Goal: Complete application form

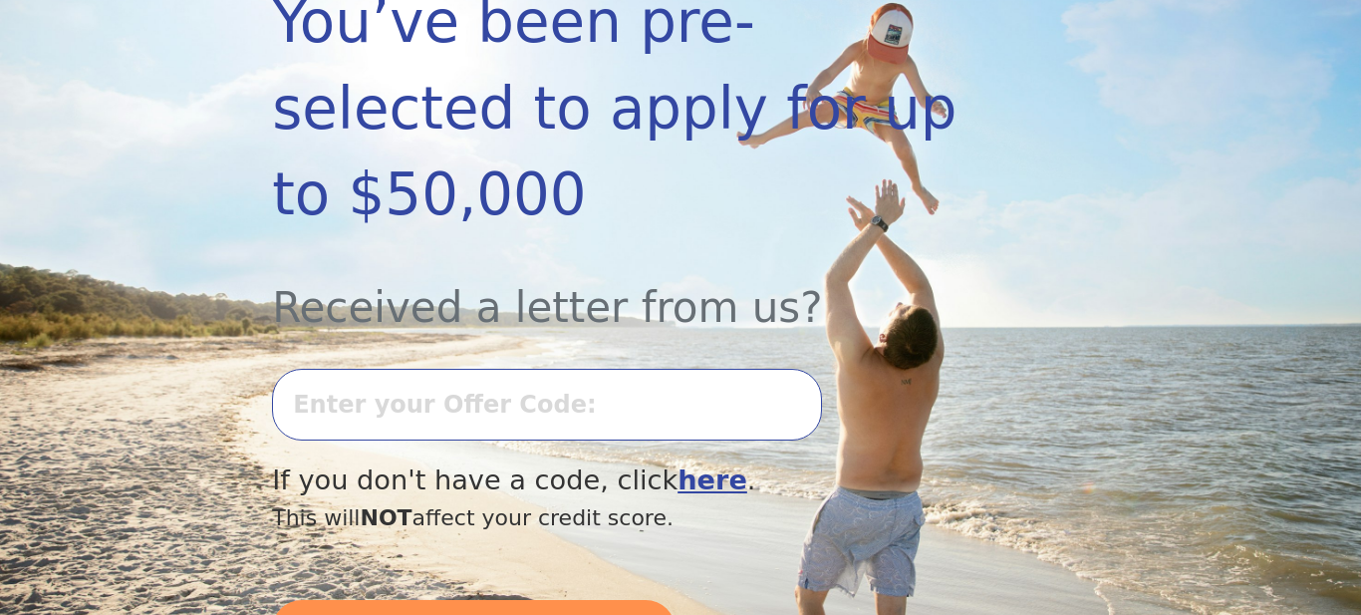
scroll to position [415, 0]
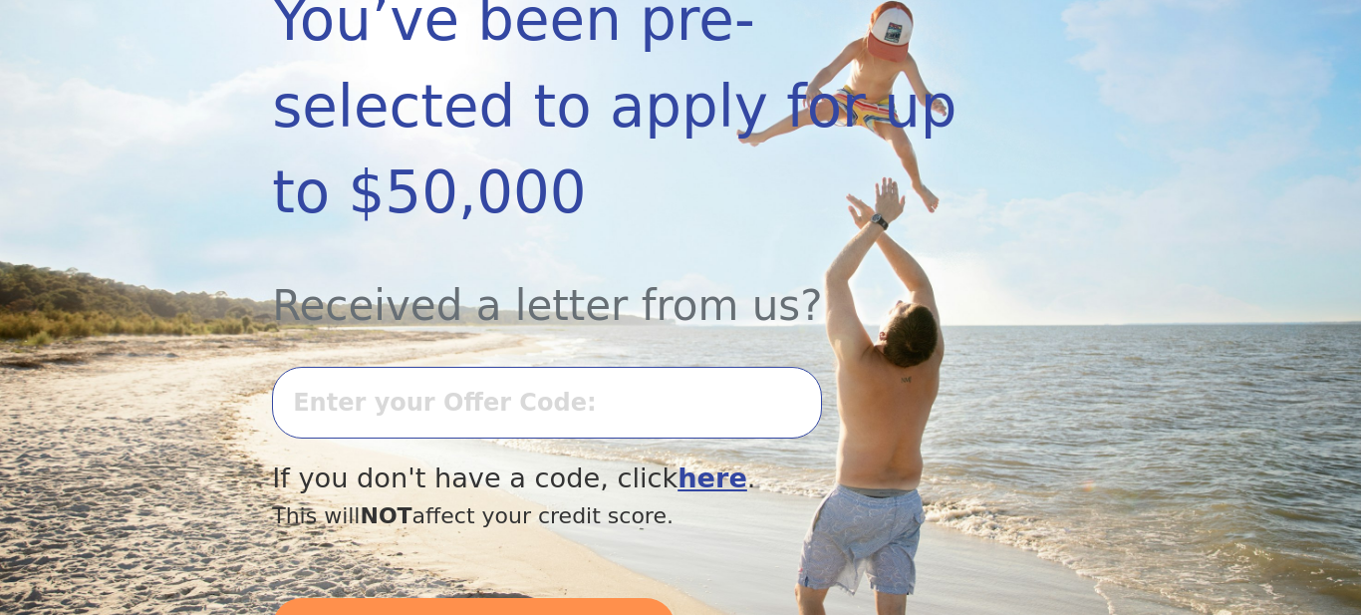
click at [633, 367] on input "text" at bounding box center [547, 403] width 550 height 72
type input "0528K-095896"
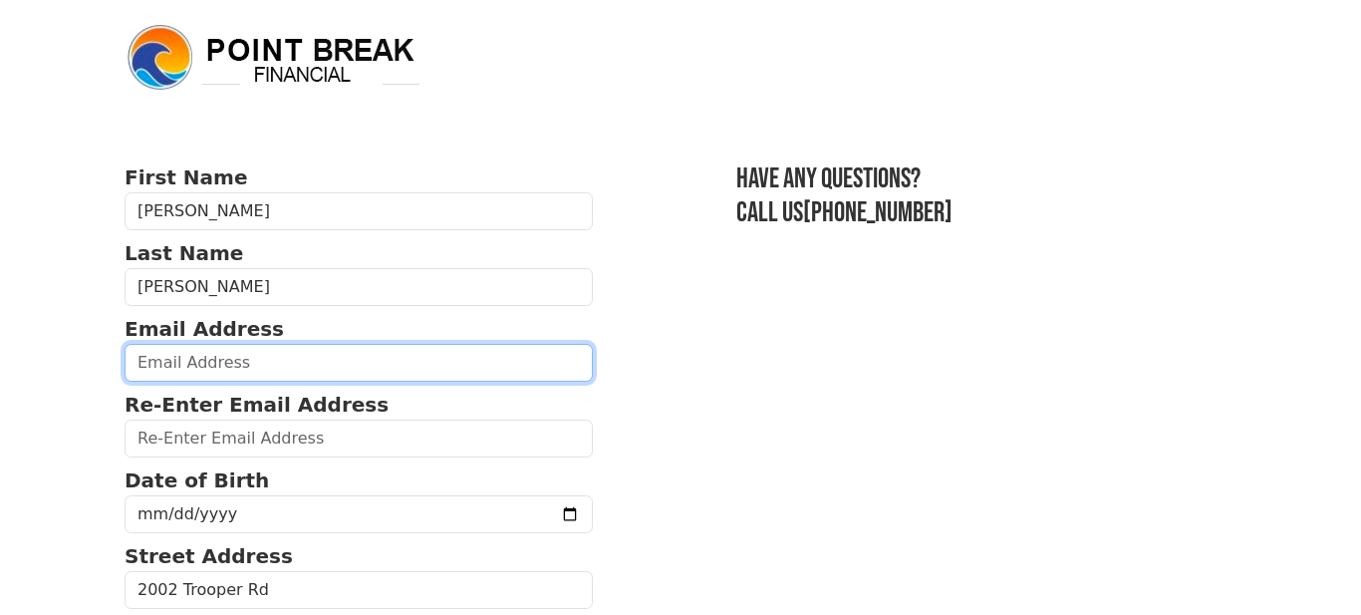
click at [425, 358] on input "email" at bounding box center [359, 363] width 468 height 38
type input "readingbucketservicellc@gmail.com"
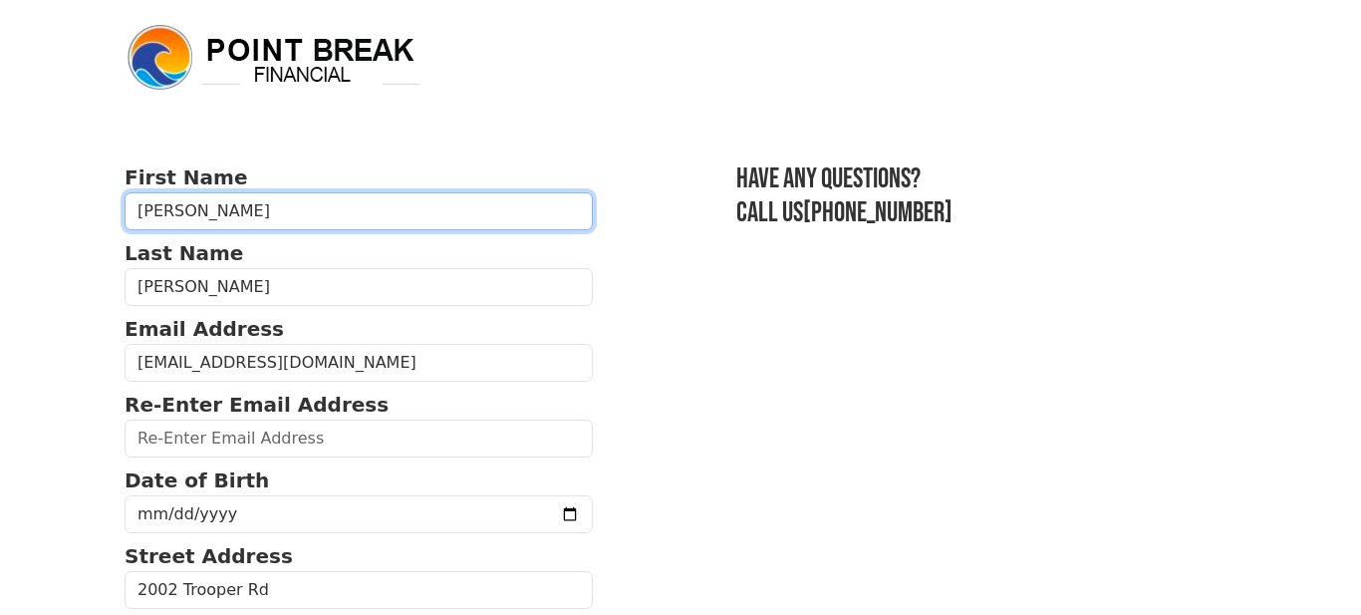
type input "John H."
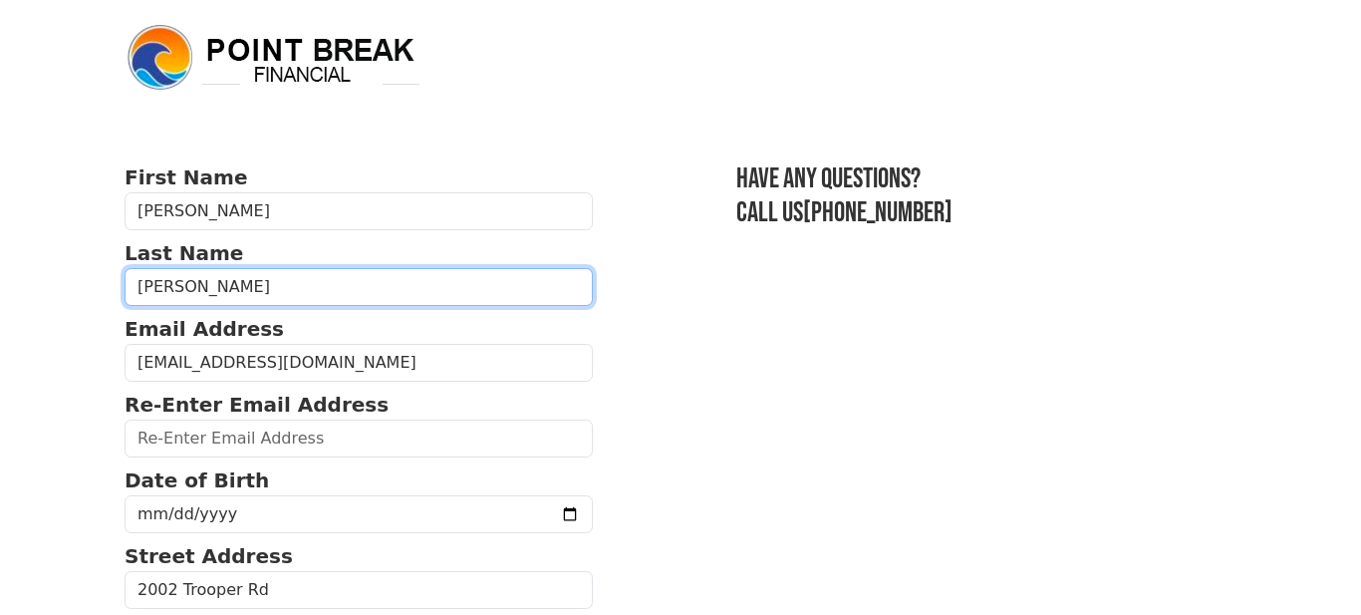
type input "Miller Jr"
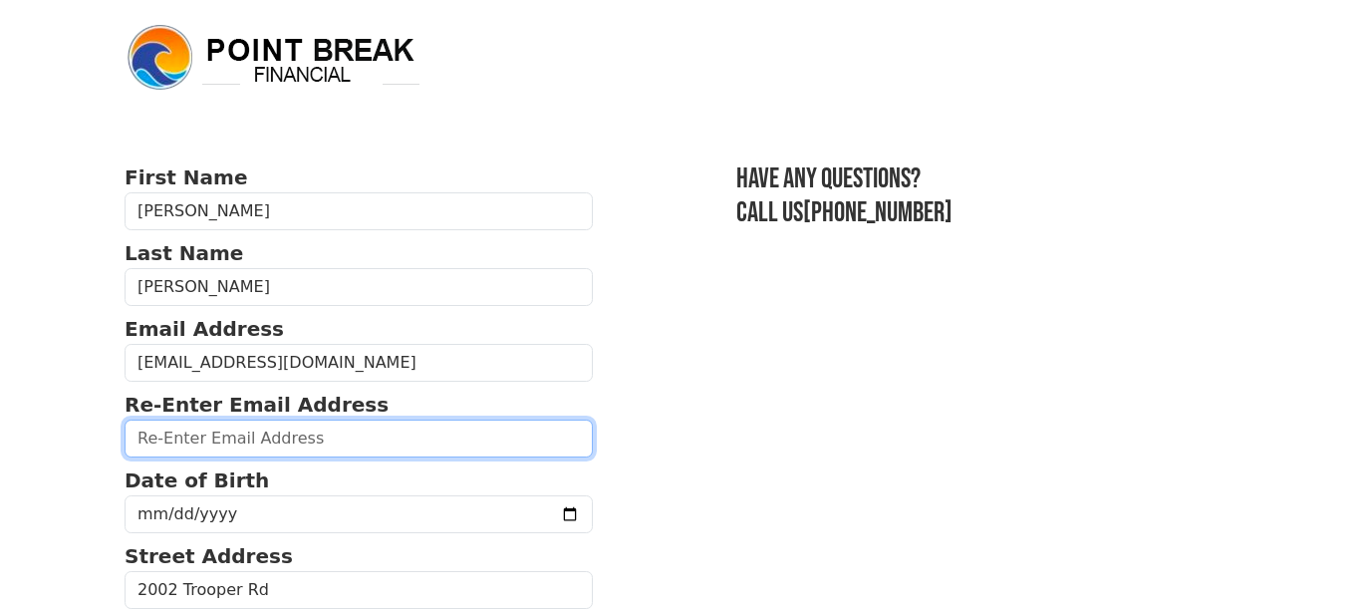
type input "readingbucketservicellc@gmail.com"
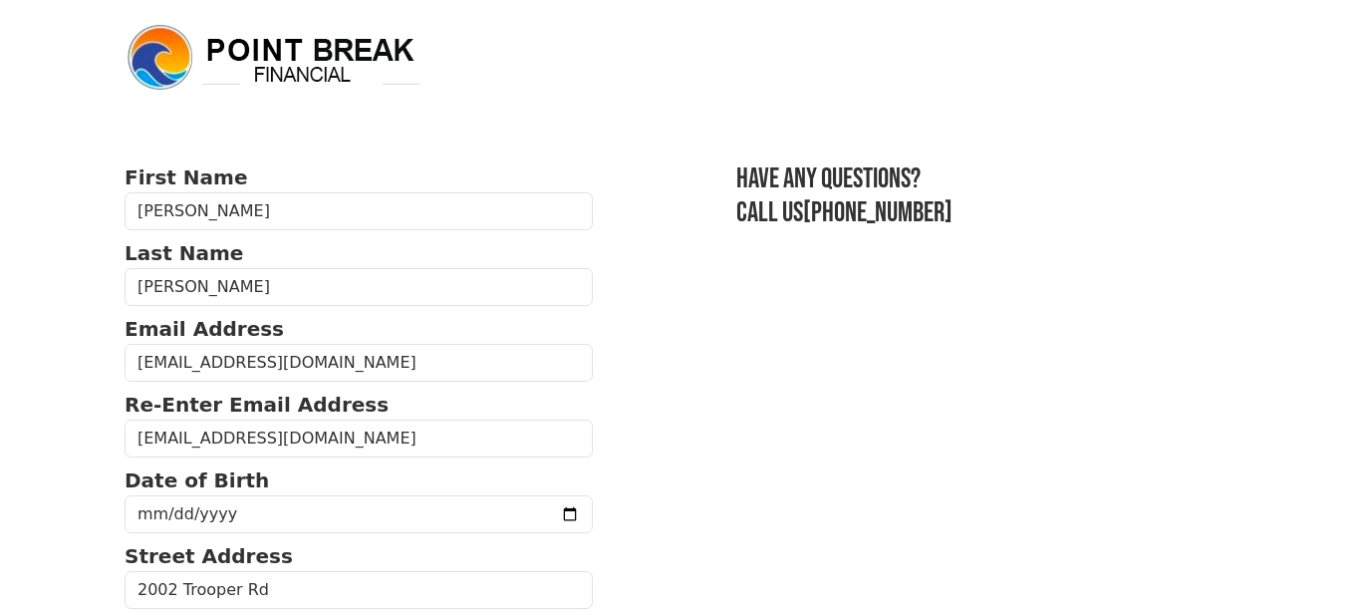
type input "19602"
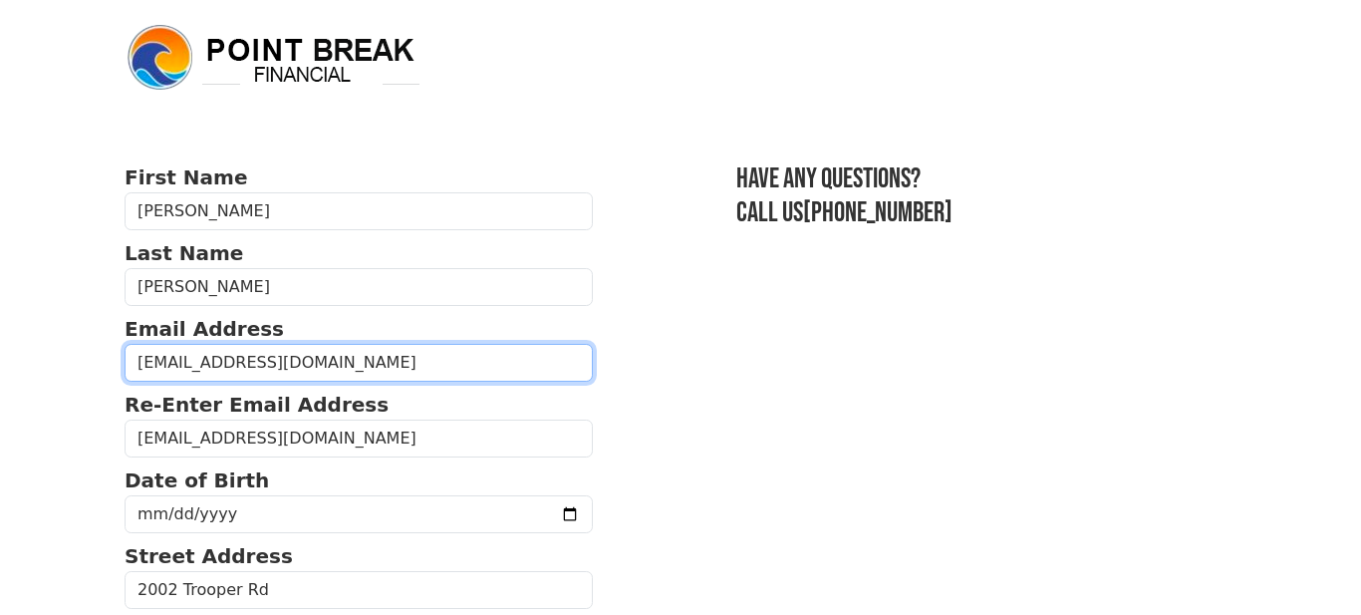
type input "(610) 507-8822"
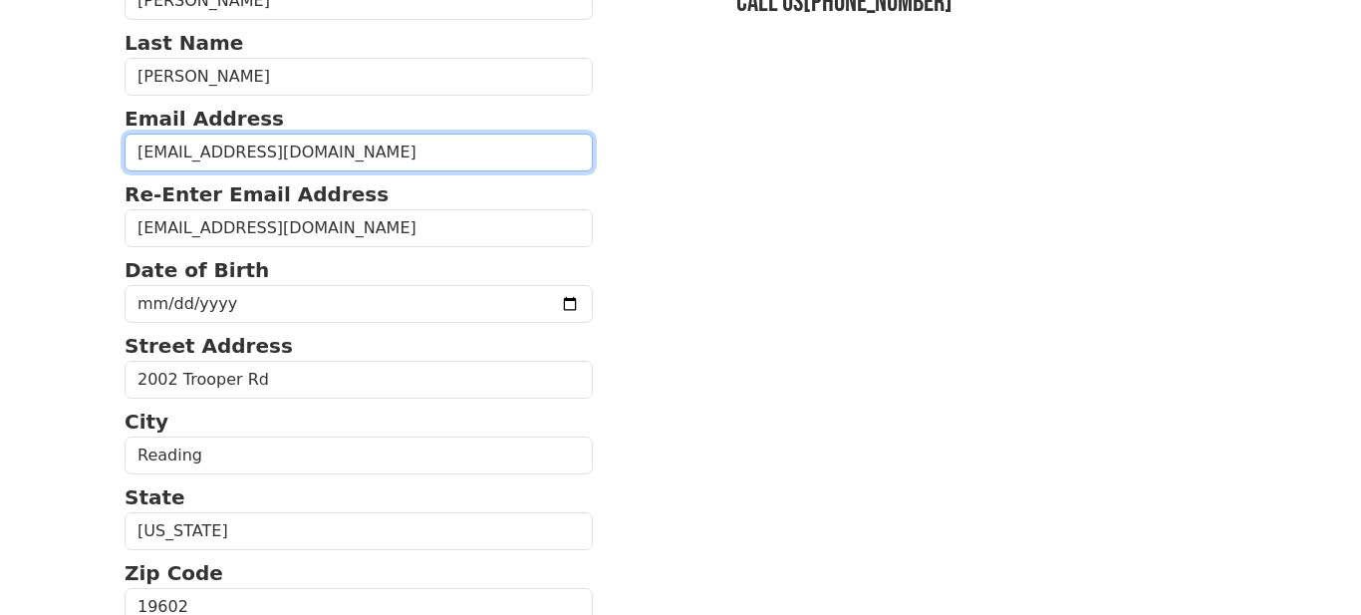
scroll to position [227, 0]
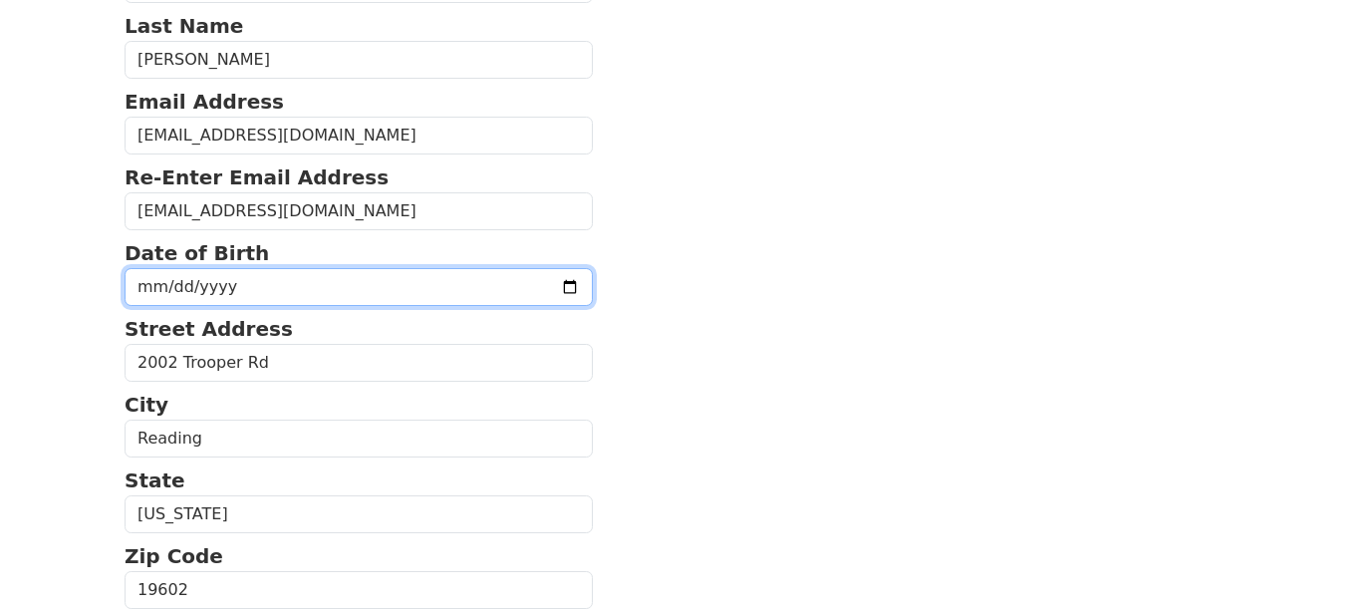
click at [155, 282] on input "date" at bounding box center [359, 287] width 468 height 38
type input "1975-12-17"
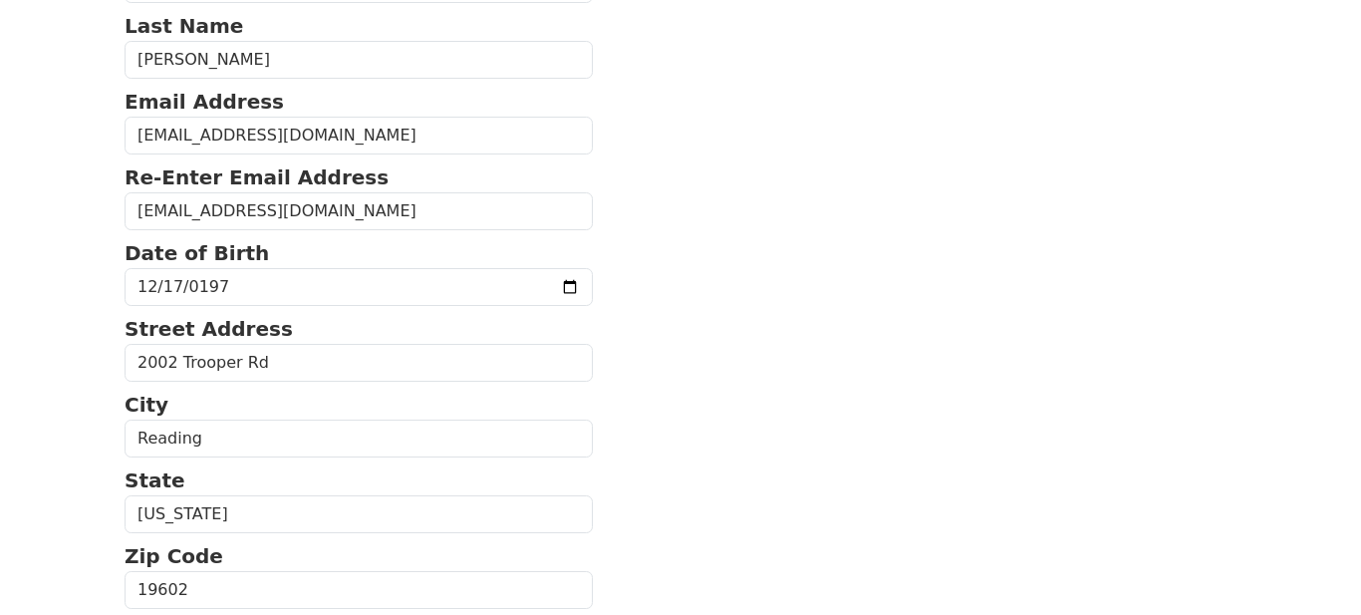
click at [557, 409] on section "First Name John H. Last Name Miller Jr Email Address readingbucketservicellc@gm…" at bounding box center [681, 585] width 1112 height 1301
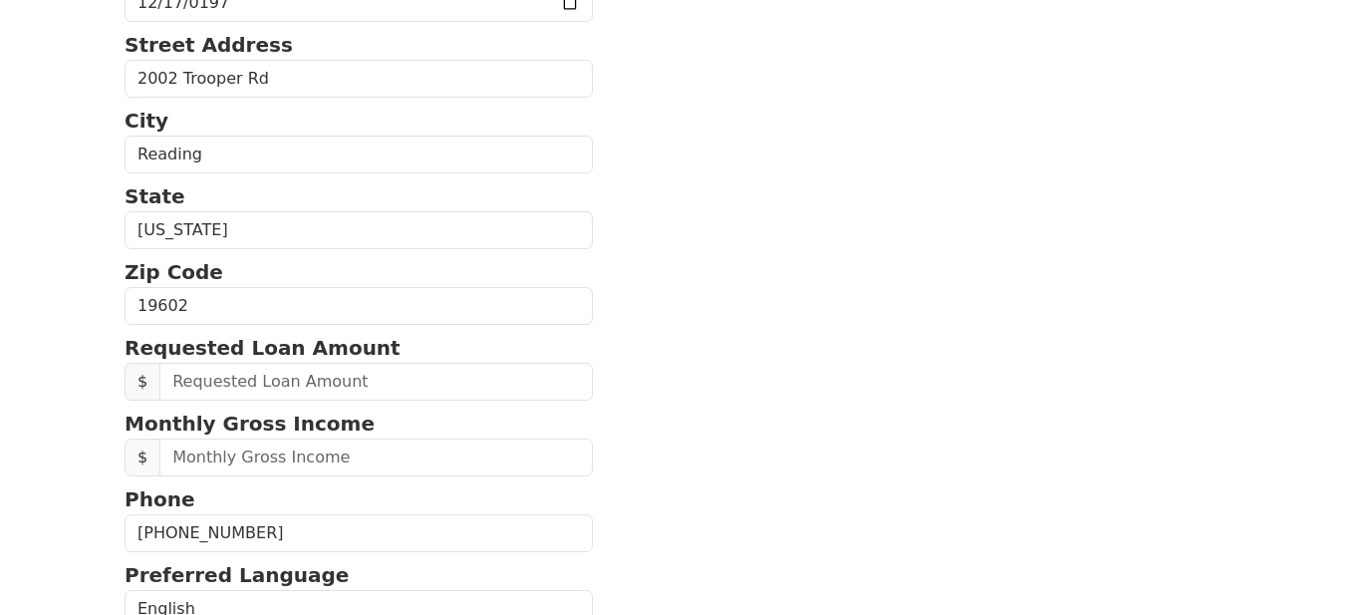
scroll to position [517, 0]
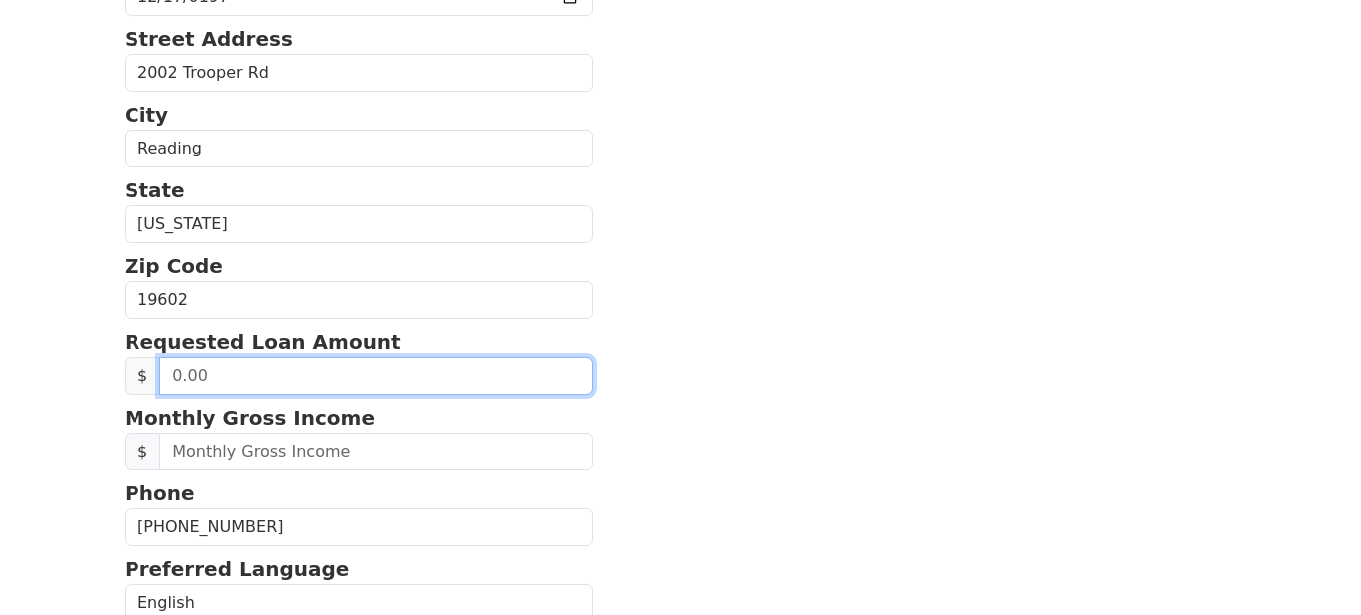
click at [247, 372] on input "text" at bounding box center [375, 376] width 433 height 38
type input "32,000.00"
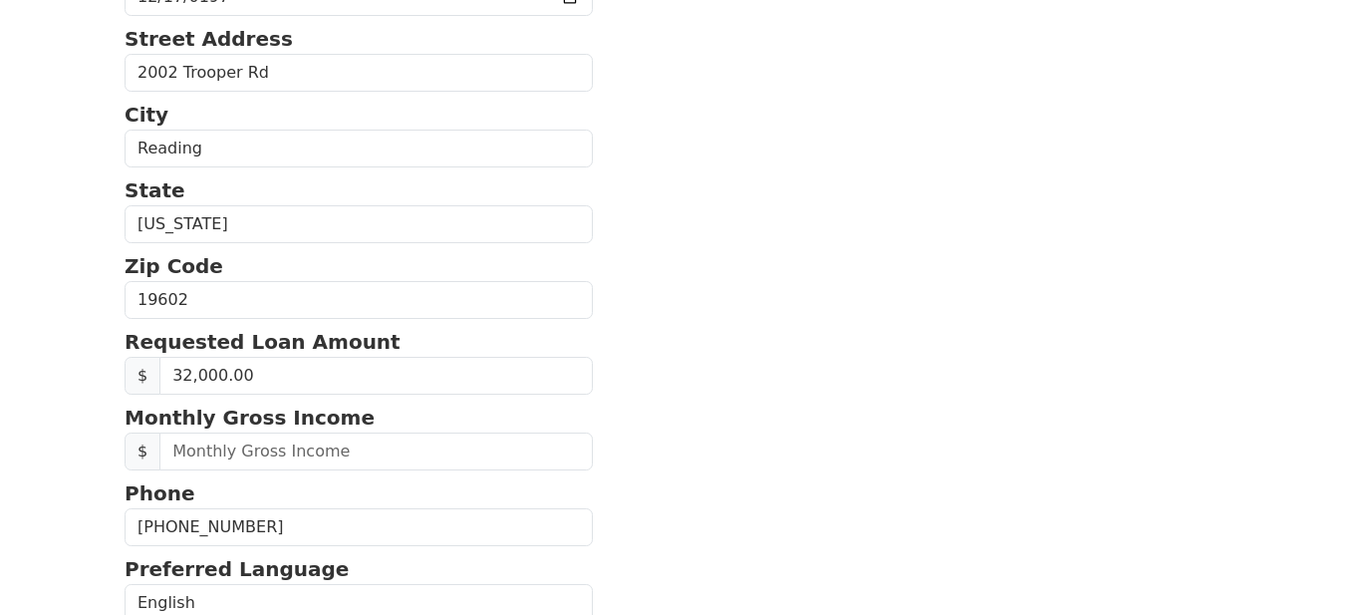
click at [682, 471] on section "First Name John H. Last Name Miller Jr Email Address readingbucketservicellc@gm…" at bounding box center [681, 295] width 1112 height 1301
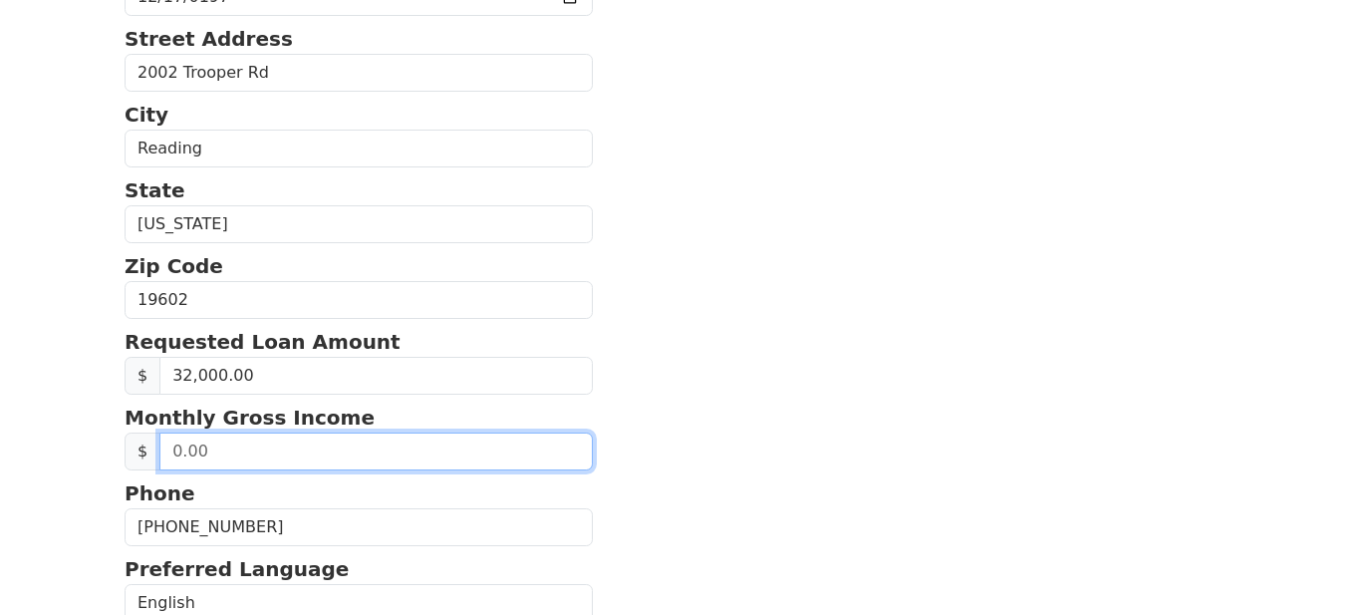
click at [226, 450] on input "text" at bounding box center [375, 451] width 433 height 38
type input "10,750.00"
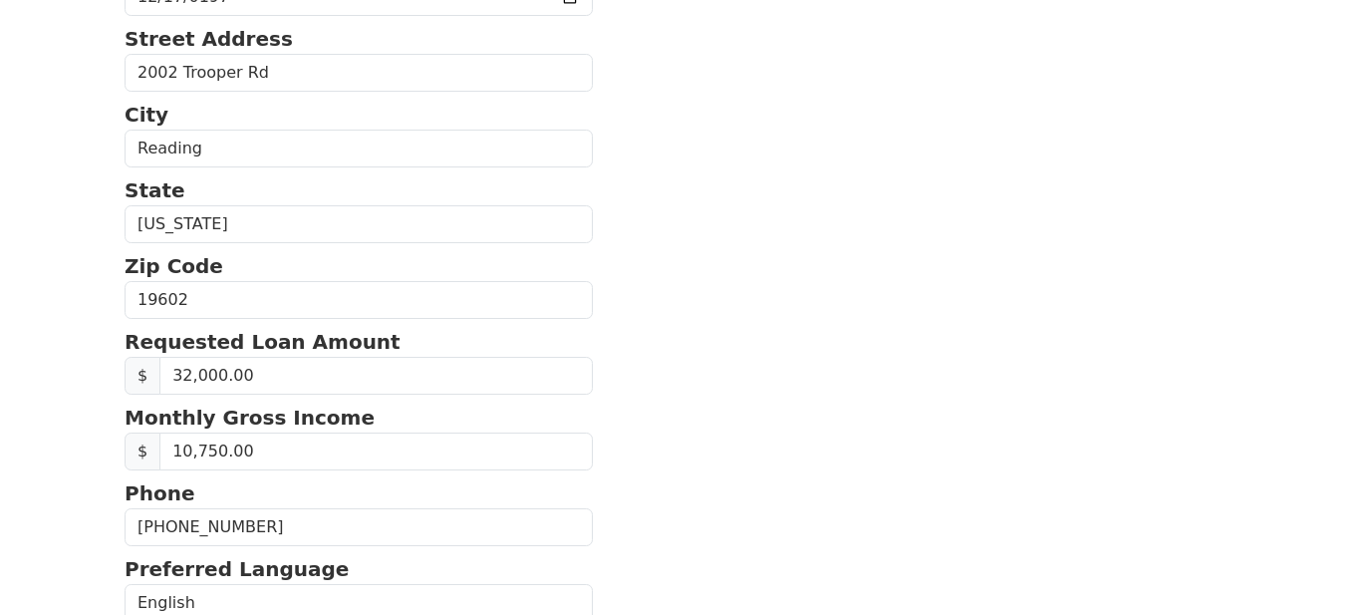
click at [687, 490] on section "First Name John H. Last Name Miller Jr Email Address readingbucketservicellc@gm…" at bounding box center [681, 295] width 1112 height 1301
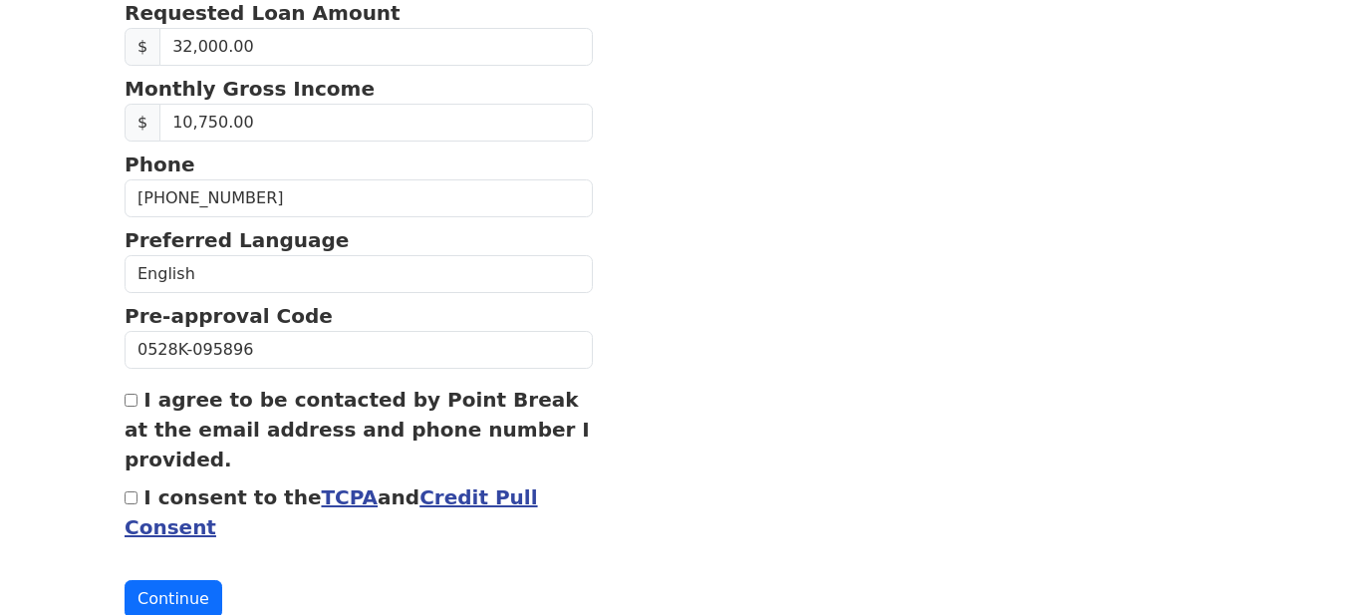
scroll to position [843, 0]
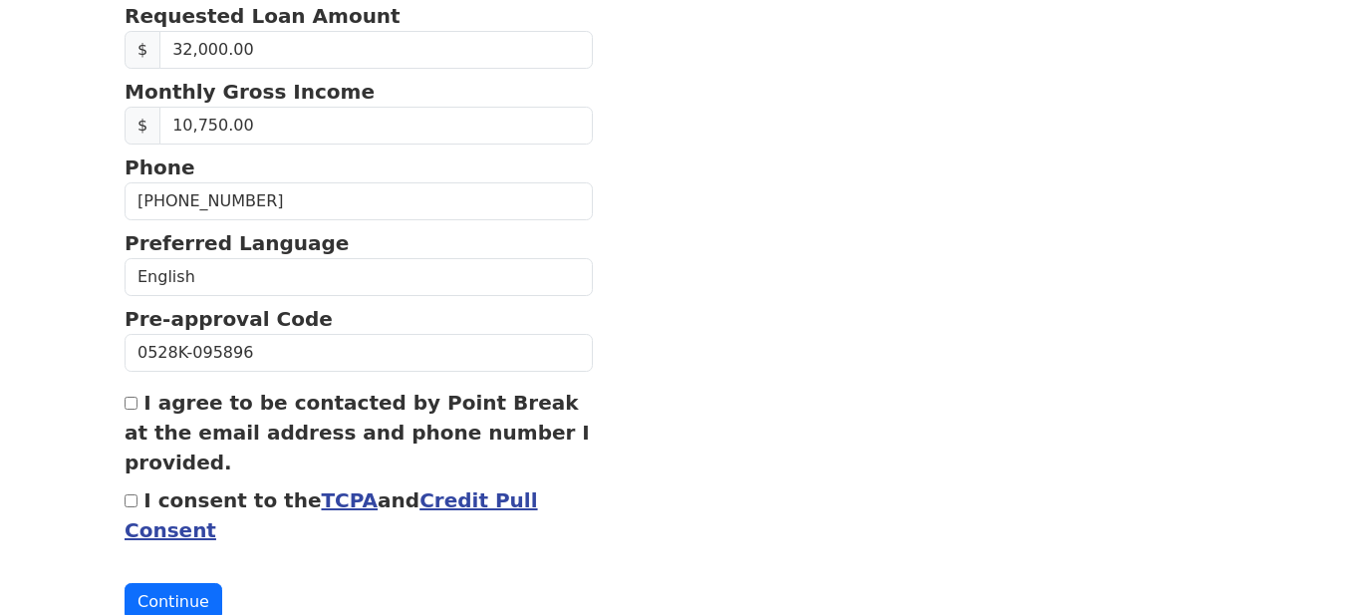
click at [133, 402] on input "I agree to be contacted by Point Break at the email address and phone number I …" at bounding box center [131, 403] width 13 height 13
checkbox input "true"
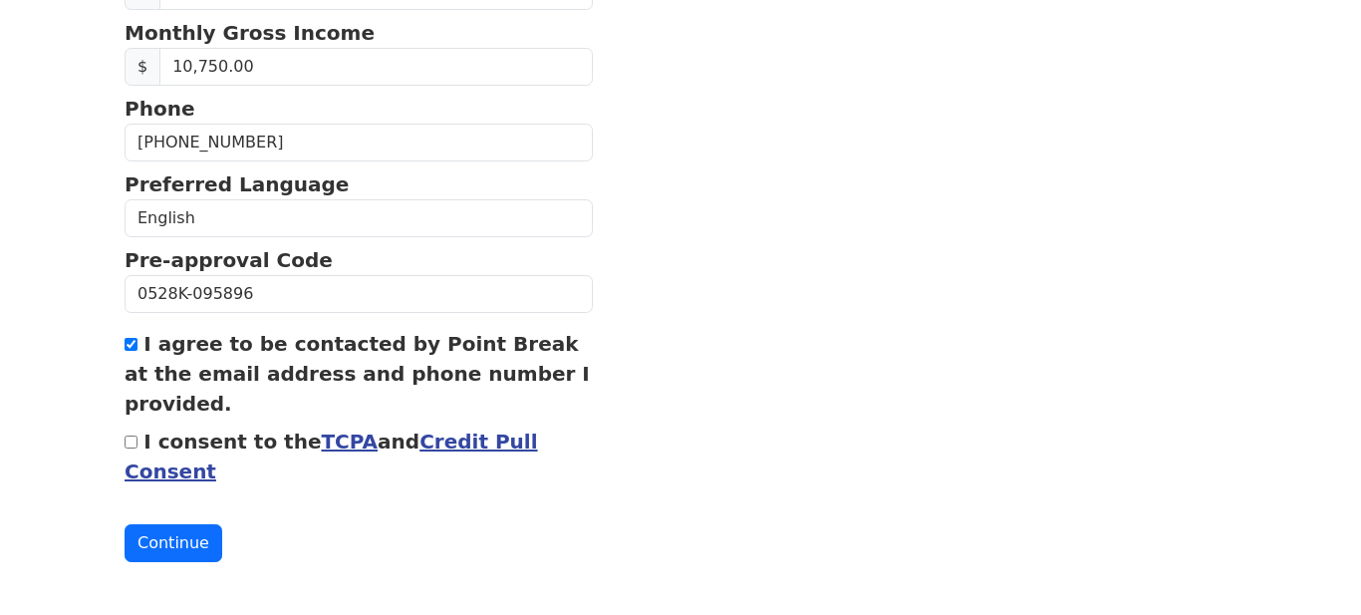
scroll to position [909, 0]
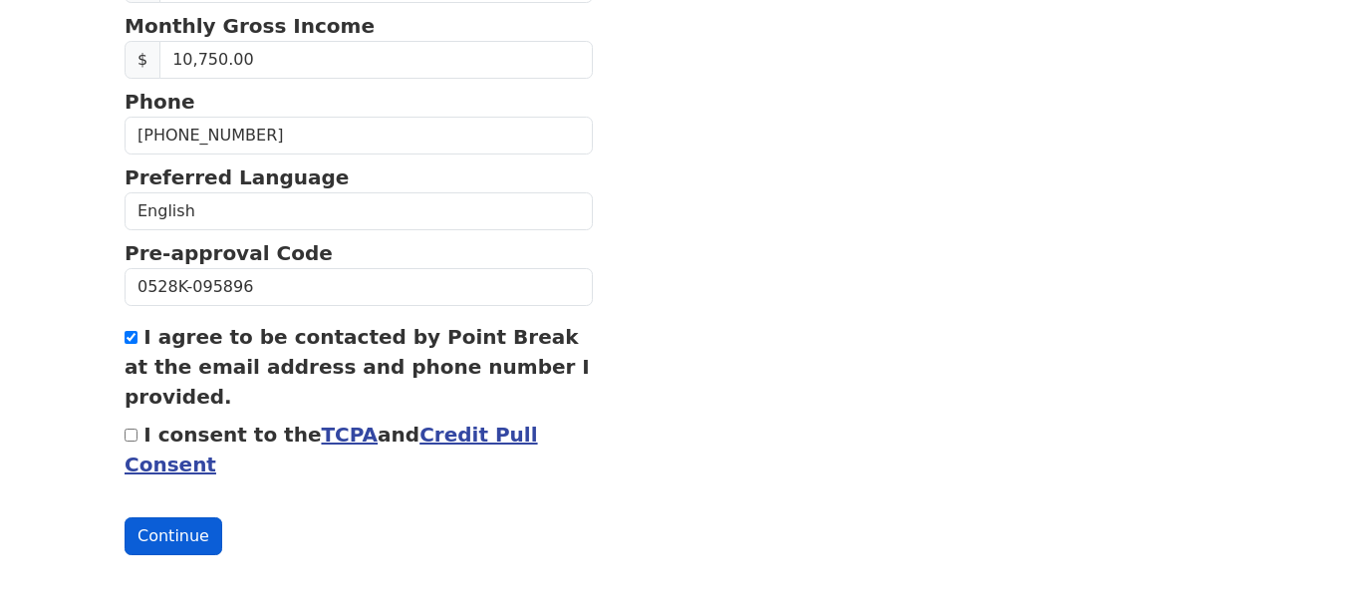
click at [175, 548] on button "Continue" at bounding box center [174, 536] width 98 height 38
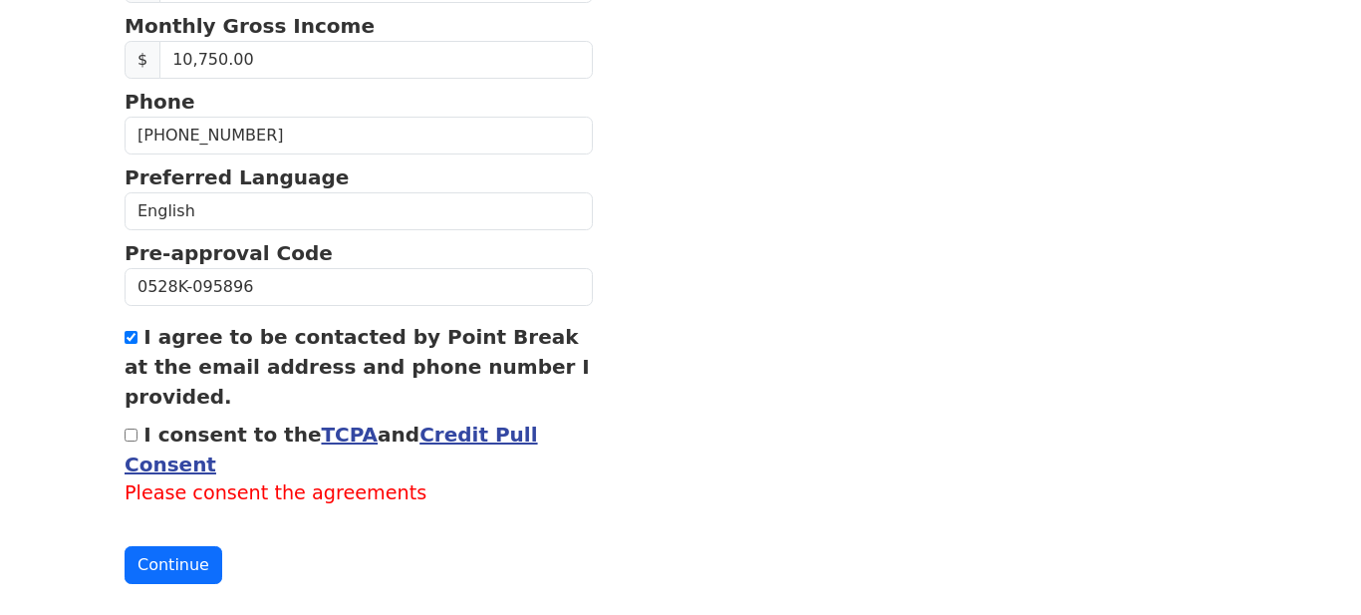
click at [131, 437] on input "I consent to the TCPA and Credit Pull Consent" at bounding box center [131, 434] width 13 height 13
checkbox input "true"
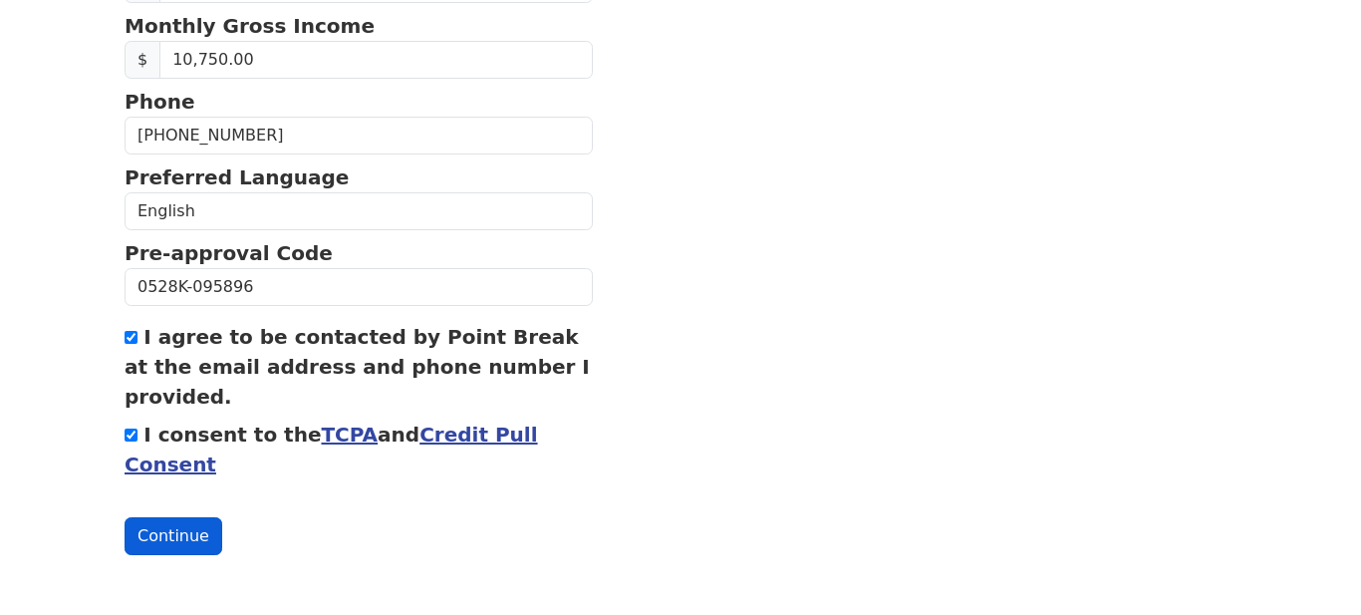
click at [175, 538] on button "Continue" at bounding box center [174, 536] width 98 height 38
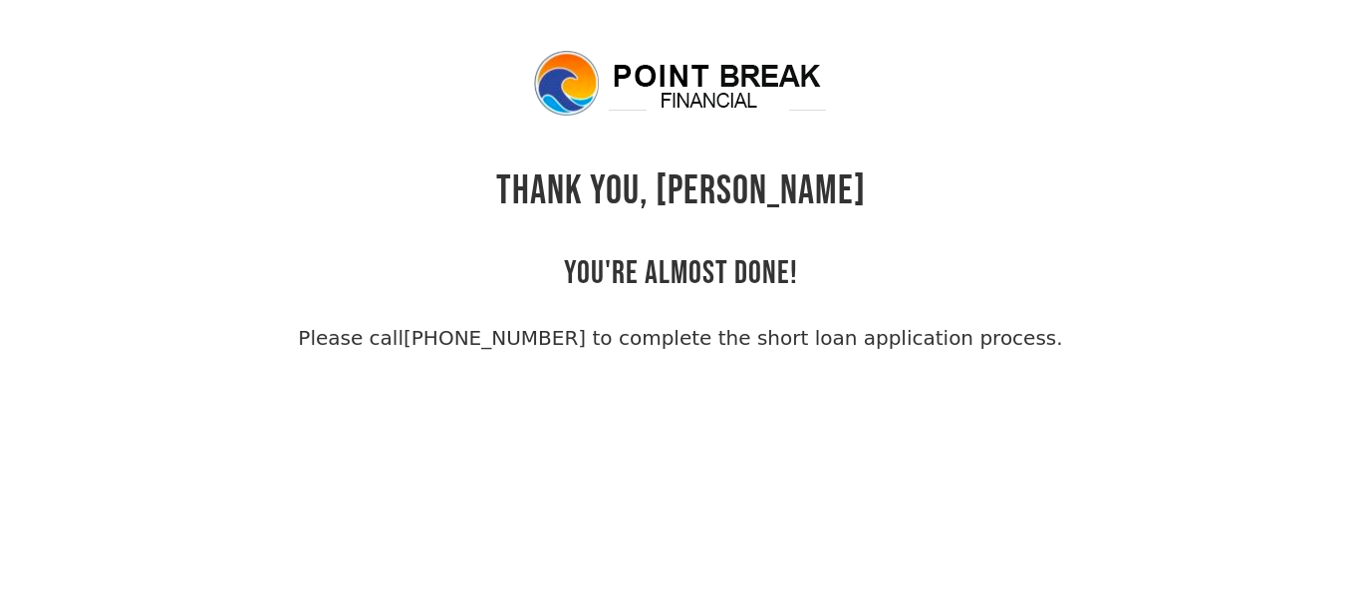
scroll to position [48, 0]
